Goal: Transaction & Acquisition: Purchase product/service

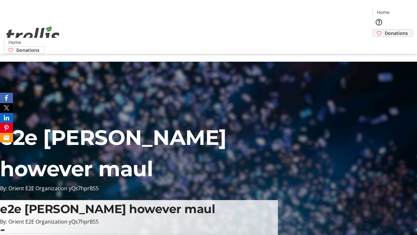
click at [385, 30] on span "Donations" at bounding box center [396, 33] width 23 height 7
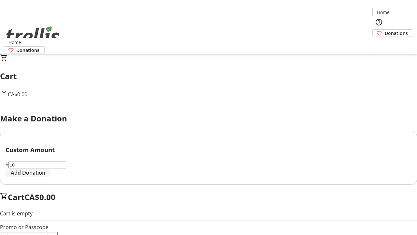
click at [45, 176] on span "Add Donation" at bounding box center [28, 173] width 35 height 8
